Goal: Navigation & Orientation: Find specific page/section

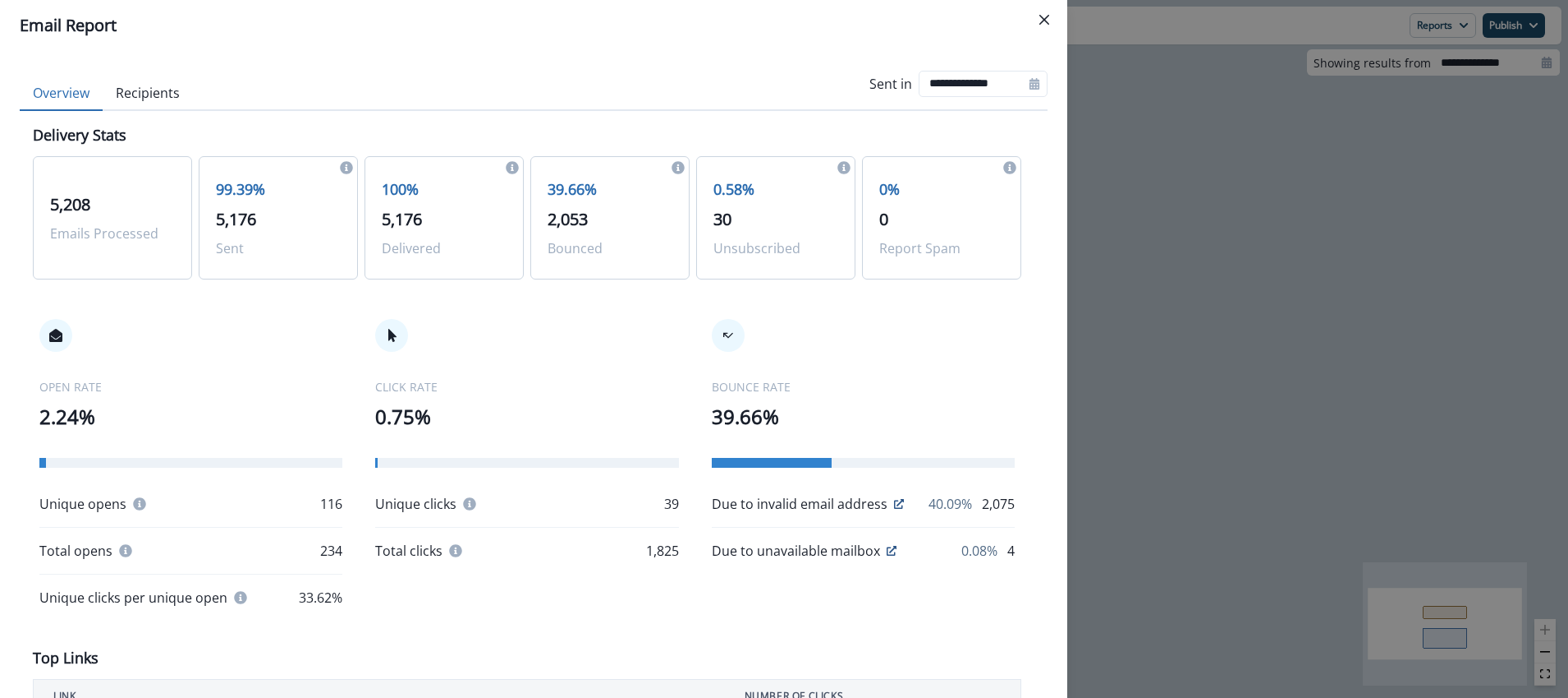
scroll to position [214, 0]
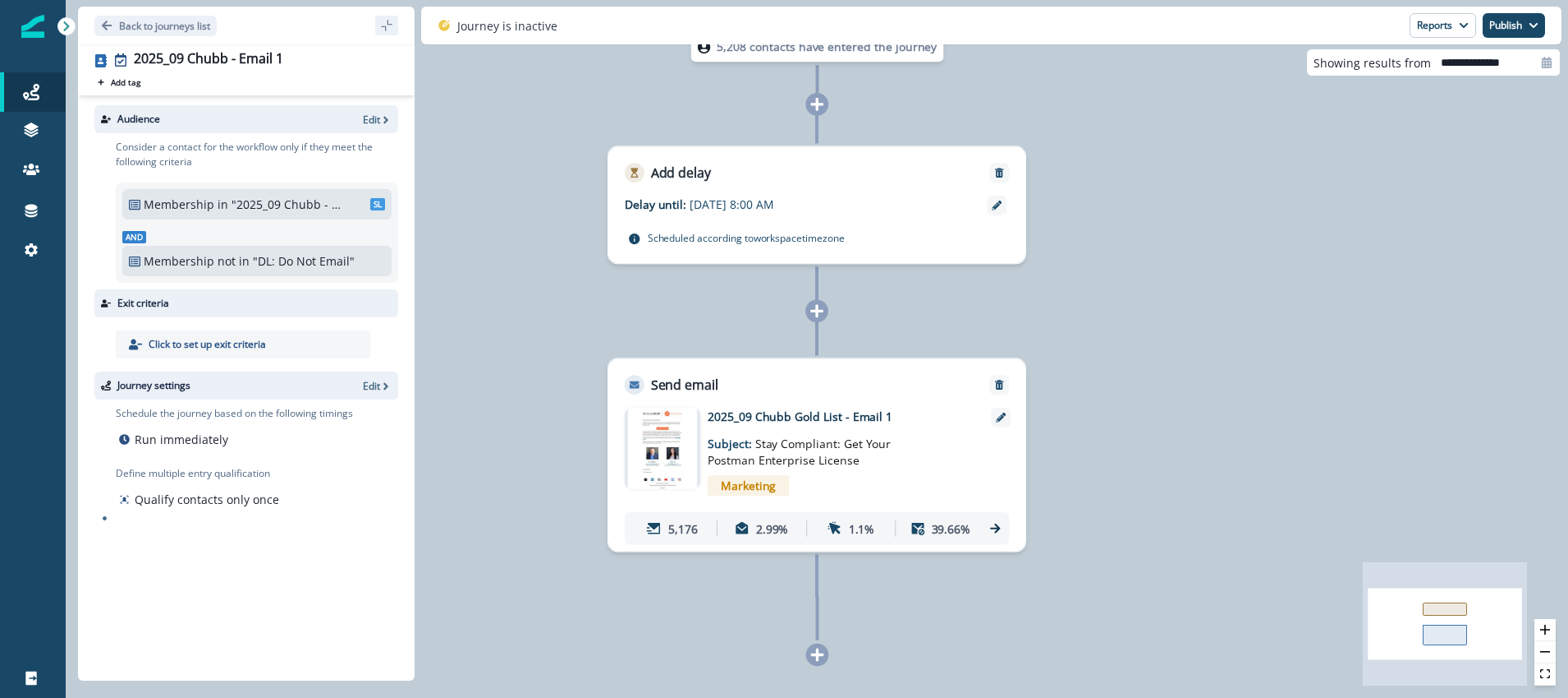
click at [993, 528] on icon at bounding box center [996, 528] width 10 height 10
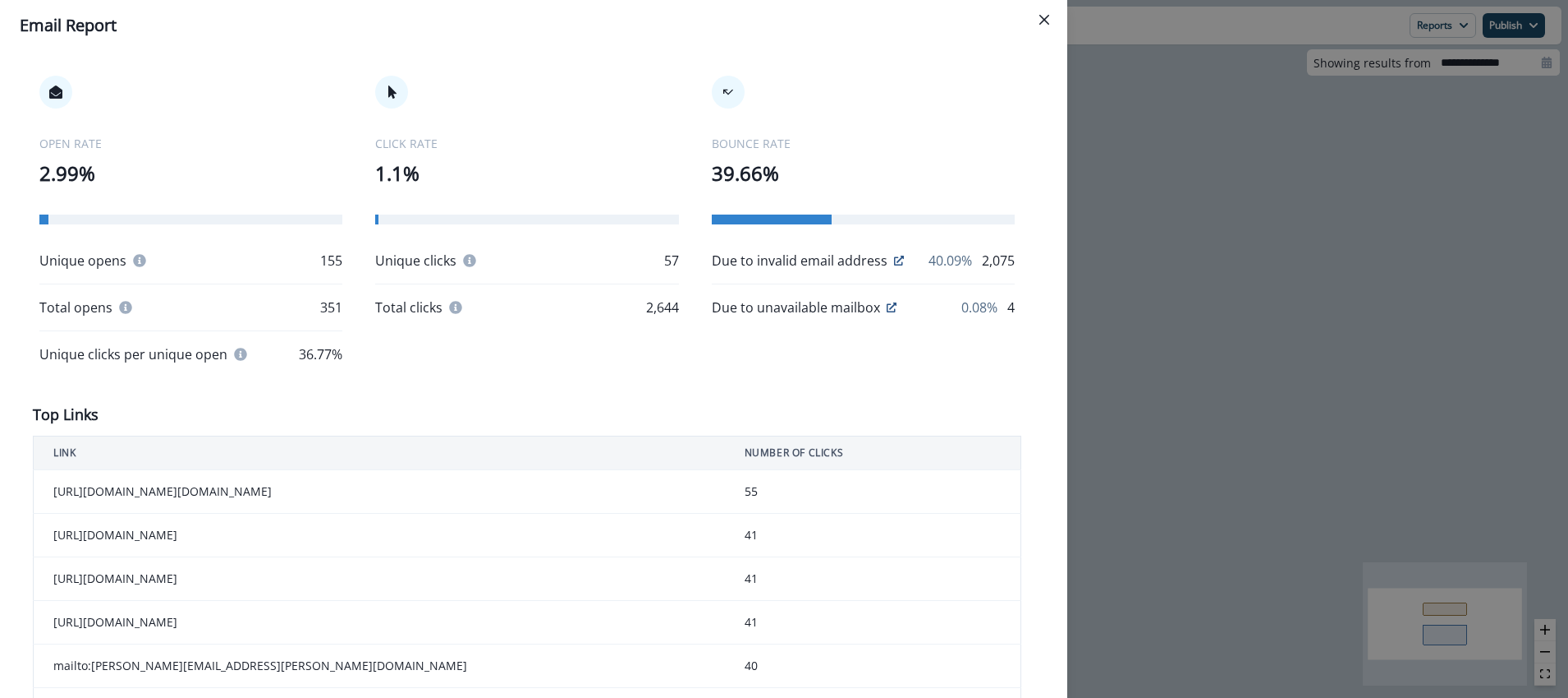
scroll to position [244, 0]
click at [1046, 17] on icon "Close" at bounding box center [1044, 20] width 10 height 10
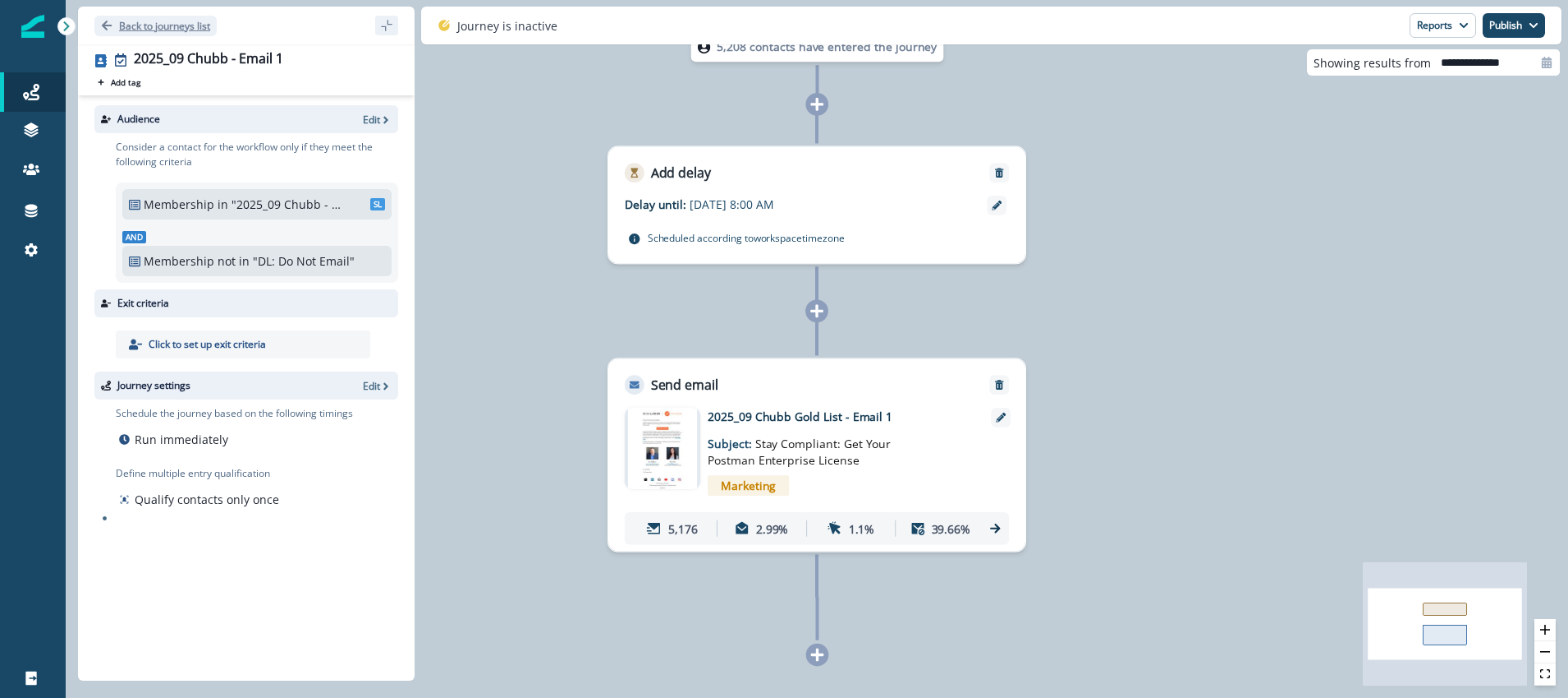
click at [169, 27] on p "Back to journeys list" at bounding box center [164, 25] width 91 height 14
